Goal: Information Seeking & Learning: Compare options

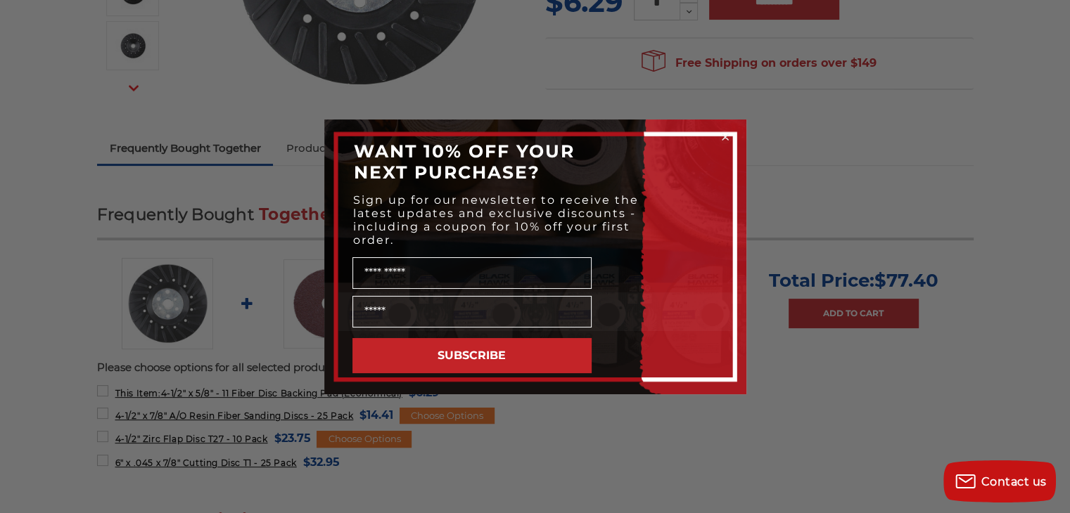
scroll to position [281, 0]
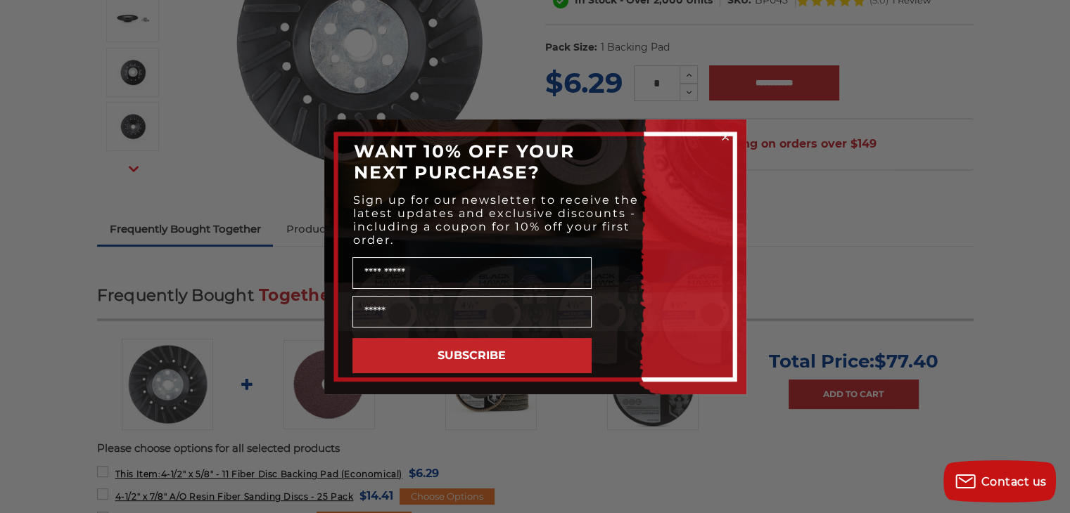
click at [919, 276] on div "Close dialog WANT 10% OFF YOUR NEXT PURCHASE? Sign up for our newsletter to rec…" at bounding box center [535, 256] width 1070 height 513
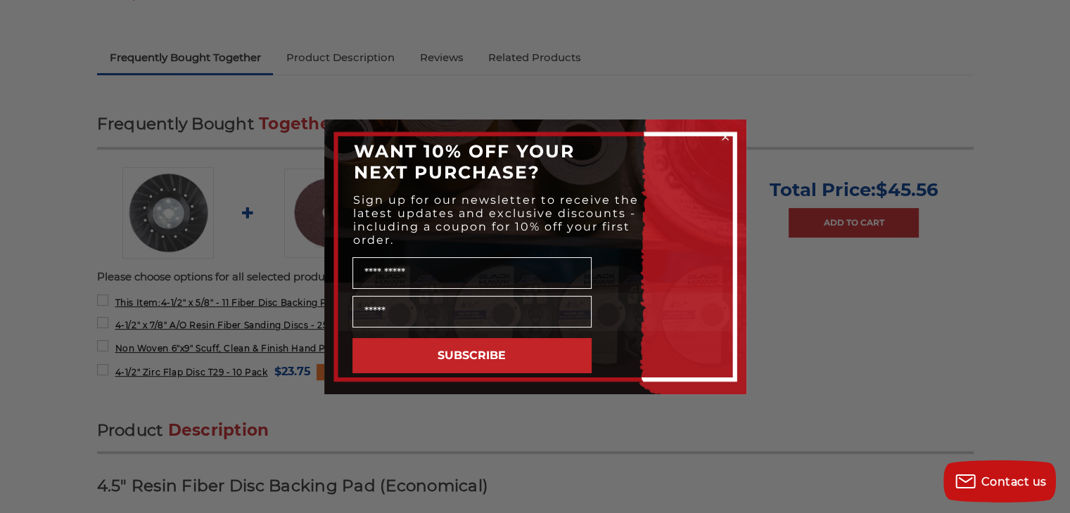
scroll to position [422, 0]
